Goal: Information Seeking & Learning: Learn about a topic

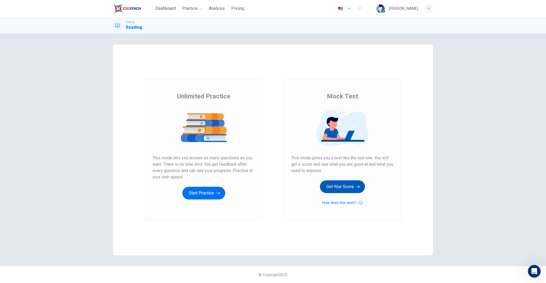
click at [252, 182] on button "Get Your Score" at bounding box center [342, 187] width 45 height 13
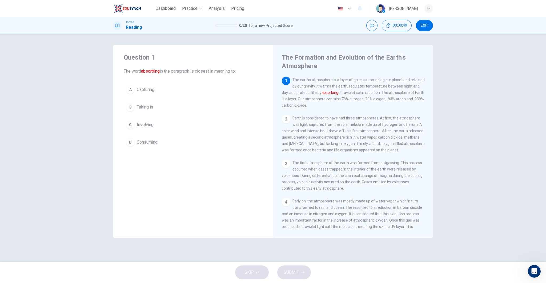
drag, startPoint x: 163, startPoint y: 140, endPoint x: 166, endPoint y: 147, distance: 6.7
click at [163, 140] on button "D Consuming" at bounding box center [193, 142] width 139 height 13
click at [252, 254] on span "SUBMIT" at bounding box center [290, 272] width 15 height 7
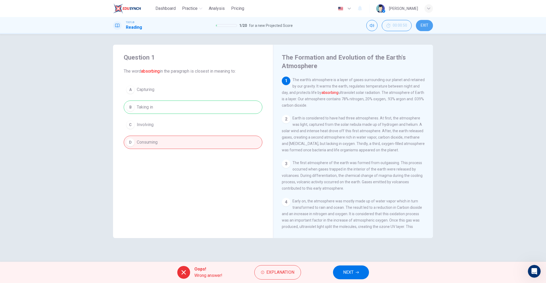
click at [252, 24] on span "EXIT" at bounding box center [424, 25] width 8 height 4
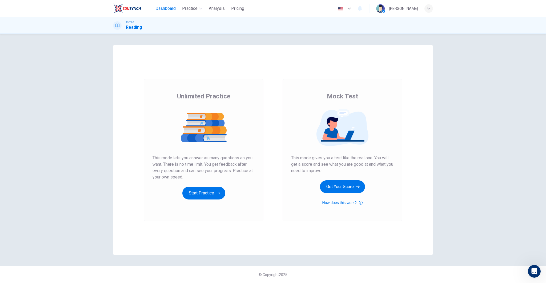
click at [171, 9] on span "Dashboard" at bounding box center [165, 8] width 20 height 6
click at [217, 189] on button "Start Practice" at bounding box center [203, 193] width 43 height 13
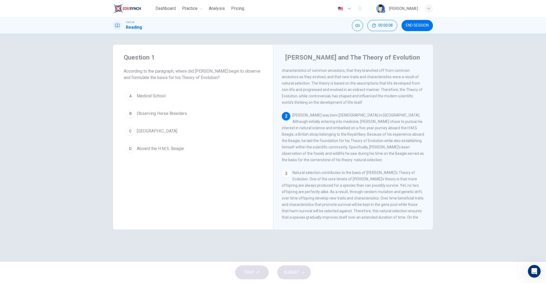
scroll to position [26, 0]
click at [161, 148] on span "Aboard the H.M.S. Beagle" at bounding box center [160, 149] width 47 height 6
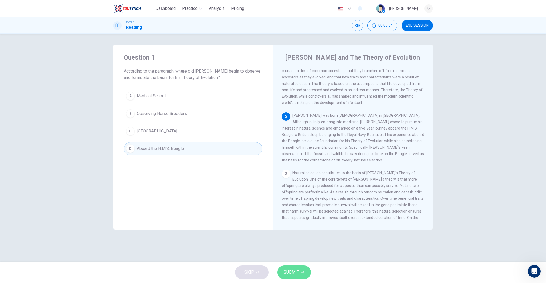
click at [289, 272] on span "SUBMIT" at bounding box center [290, 272] width 15 height 7
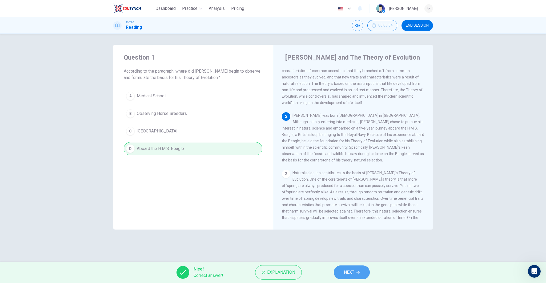
click at [340, 273] on button "NEXT" at bounding box center [352, 273] width 36 height 14
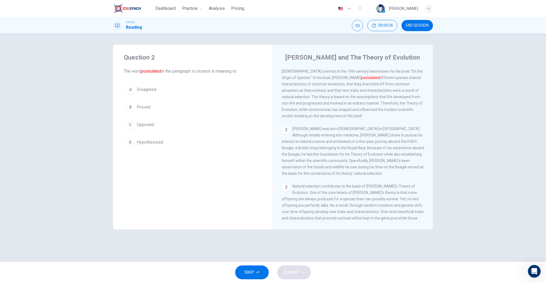
scroll to position [0, 0]
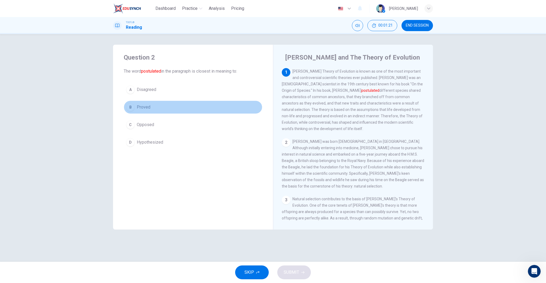
click at [162, 109] on button "B Proved" at bounding box center [193, 107] width 139 height 13
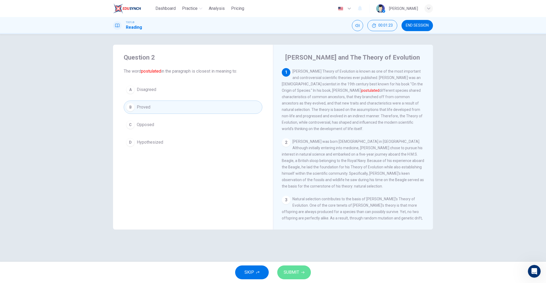
click at [290, 271] on span "SUBMIT" at bounding box center [290, 272] width 15 height 7
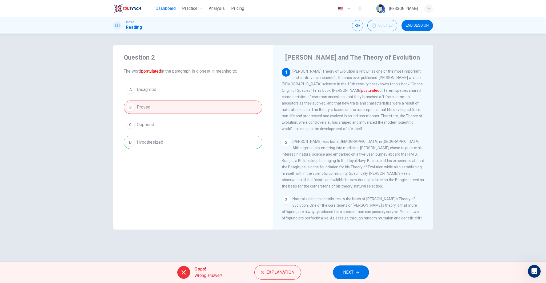
click at [167, 10] on span "Dashboard" at bounding box center [165, 8] width 20 height 6
